Goal: Navigation & Orientation: Find specific page/section

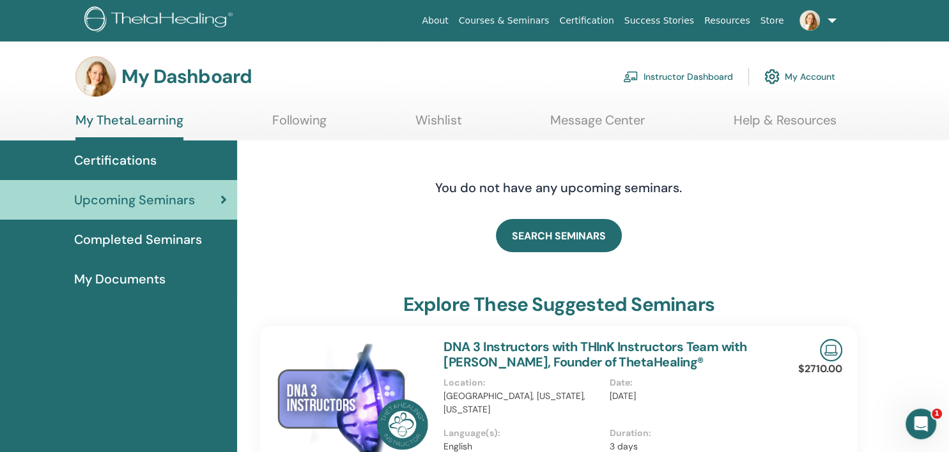
click at [664, 75] on link "Instructor Dashboard" at bounding box center [678, 77] width 110 height 28
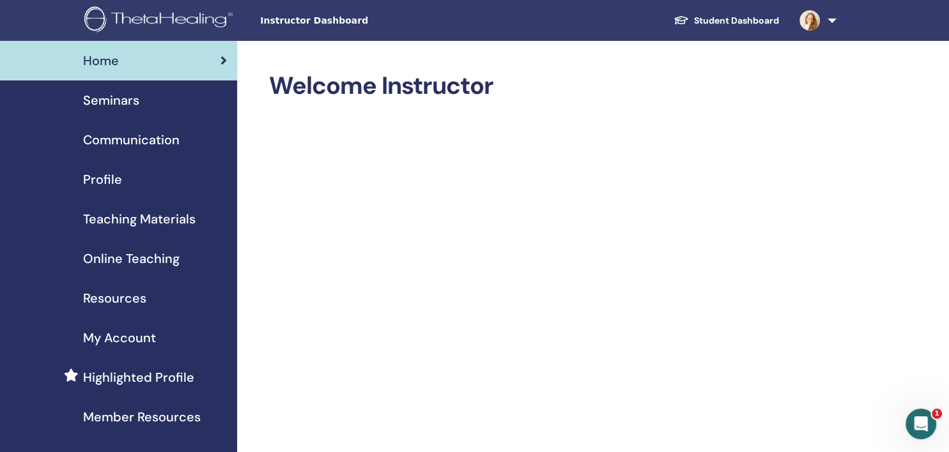
click at [126, 98] on span "Seminars" at bounding box center [111, 100] width 56 height 19
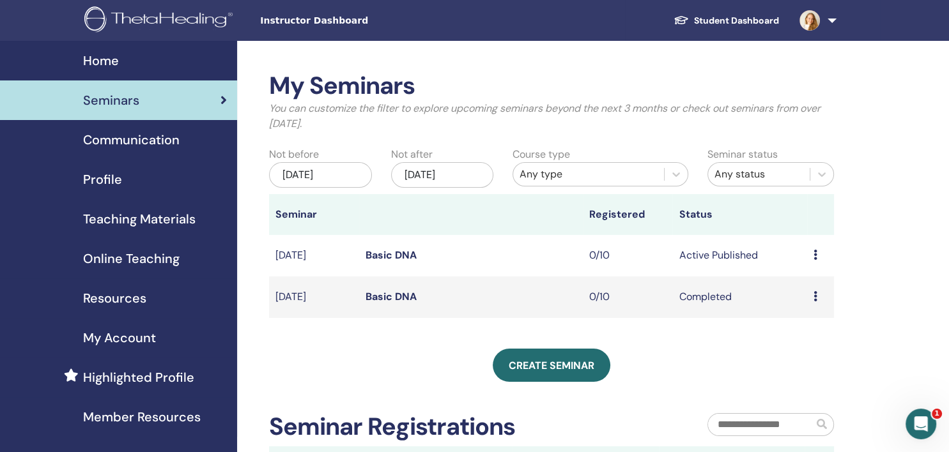
click at [816, 297] on icon at bounding box center [815, 296] width 4 height 10
click at [816, 298] on li "Preview" at bounding box center [809, 307] width 69 height 19
click at [383, 254] on link "Basic DNA" at bounding box center [390, 254] width 51 height 13
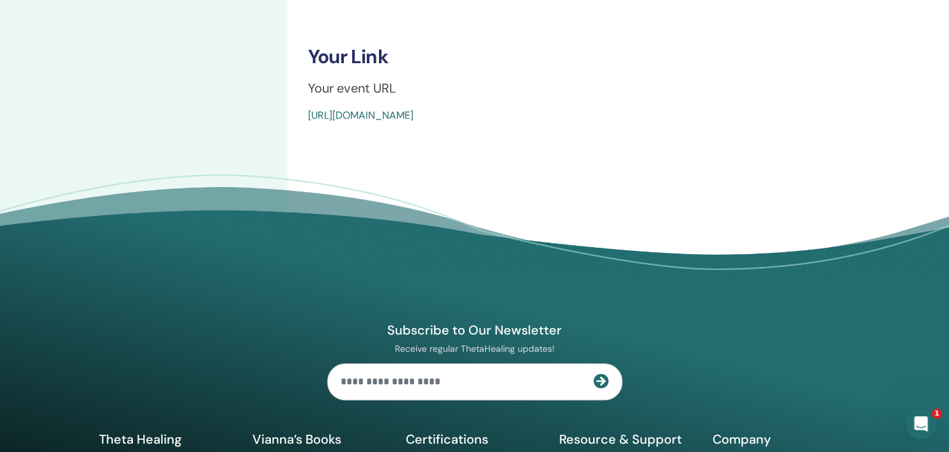
scroll to position [511, 0]
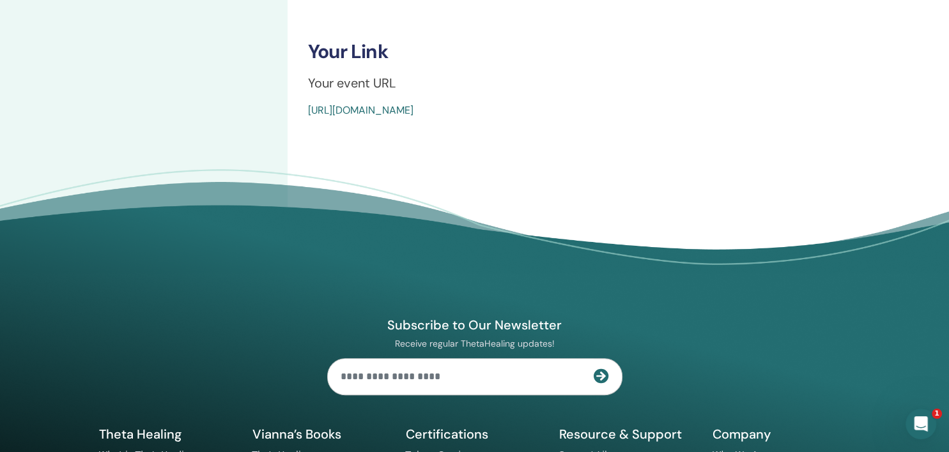
click at [413, 112] on link "https://www.thetahealing.com/seminar-377404-details.html" at bounding box center [360, 109] width 105 height 13
